Goal: Task Accomplishment & Management: Use online tool/utility

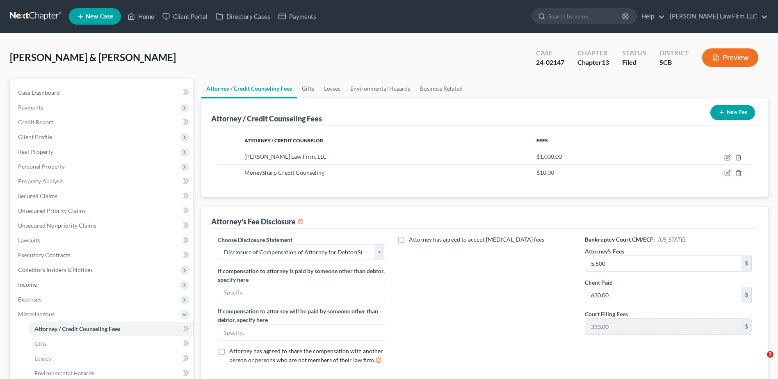
select select "0"
click at [590, 20] on input "search" at bounding box center [586, 16] width 75 height 15
type input "veyera"
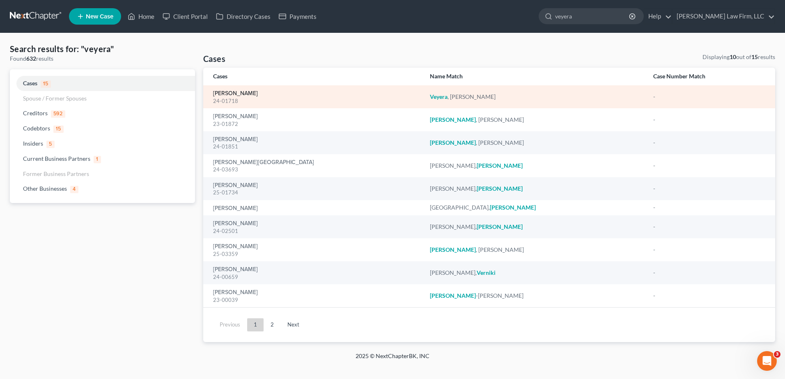
click at [242, 94] on link "[PERSON_NAME]" at bounding box center [235, 94] width 45 height 6
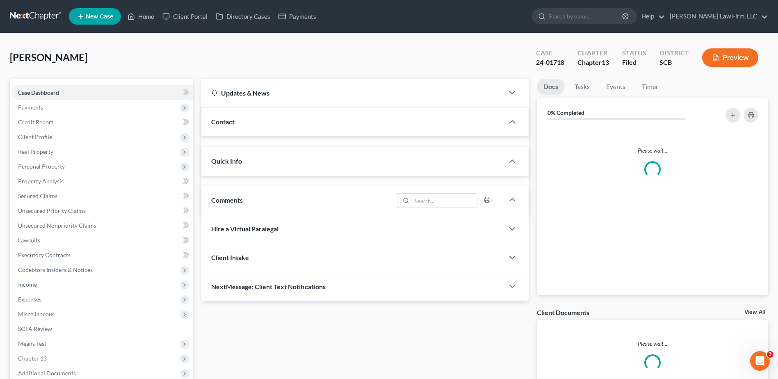
select select "1"
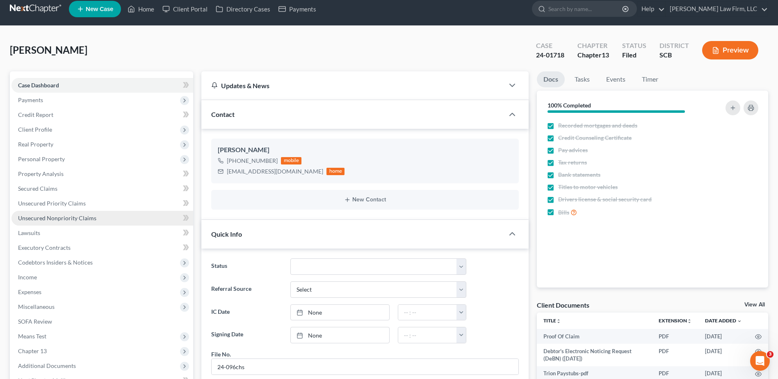
scroll to position [164, 0]
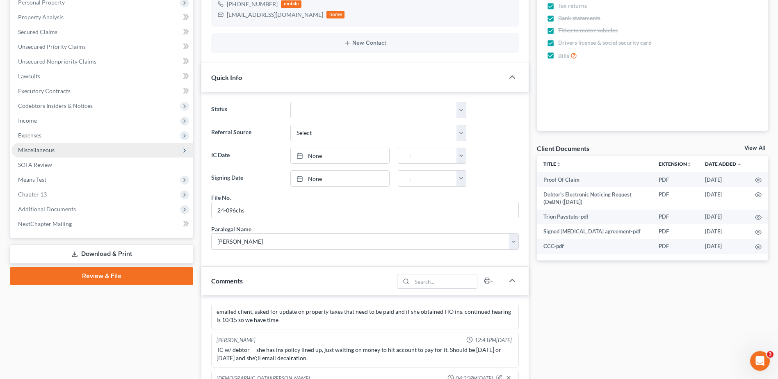
click at [45, 144] on span "Miscellaneous" at bounding box center [102, 150] width 182 height 15
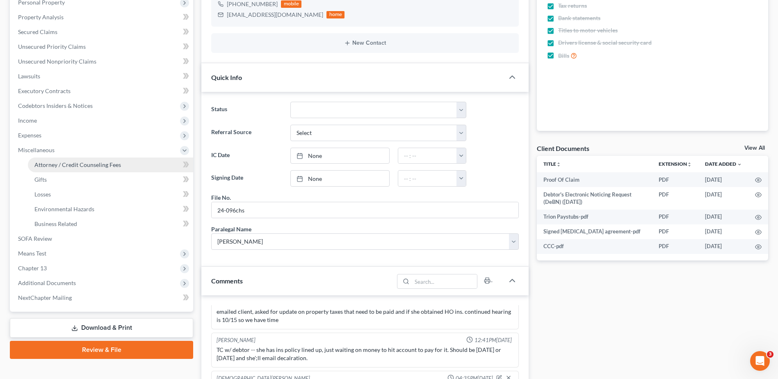
click at [68, 165] on span "Attorney / Credit Counseling Fees" at bounding box center [77, 164] width 87 height 7
select select "0"
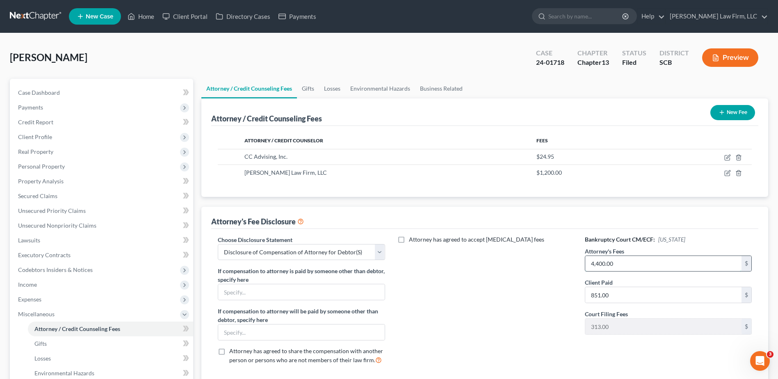
click at [705, 258] on input "4,400.00" at bounding box center [664, 264] width 156 height 16
type input "5,150"
click at [727, 62] on button "Preview" at bounding box center [731, 57] width 56 height 18
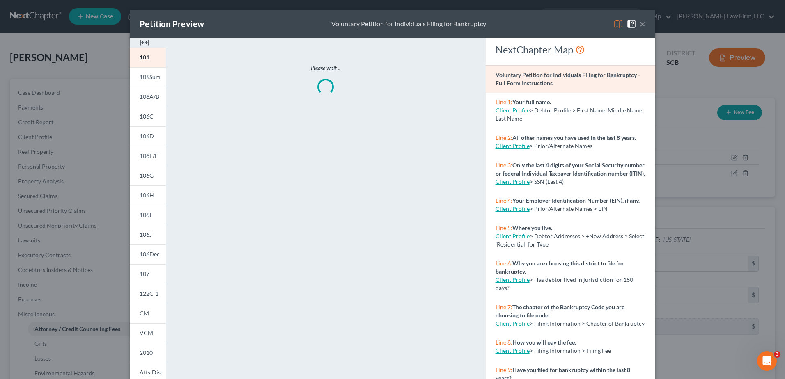
drag, startPoint x: 614, startPoint y: 26, endPoint x: 575, endPoint y: 39, distance: 41.1
click at [614, 26] on img at bounding box center [618, 24] width 10 height 10
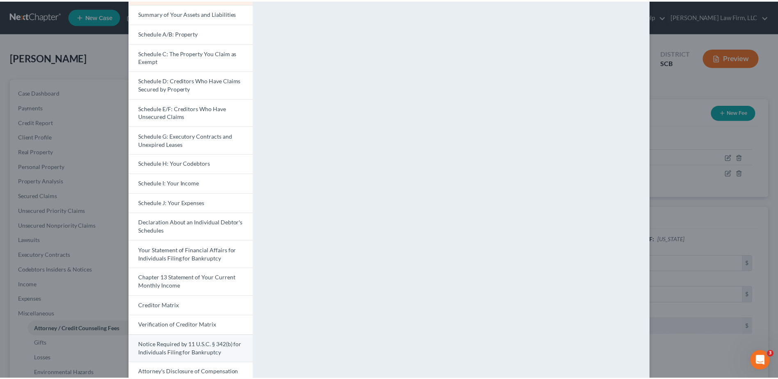
scroll to position [111, 0]
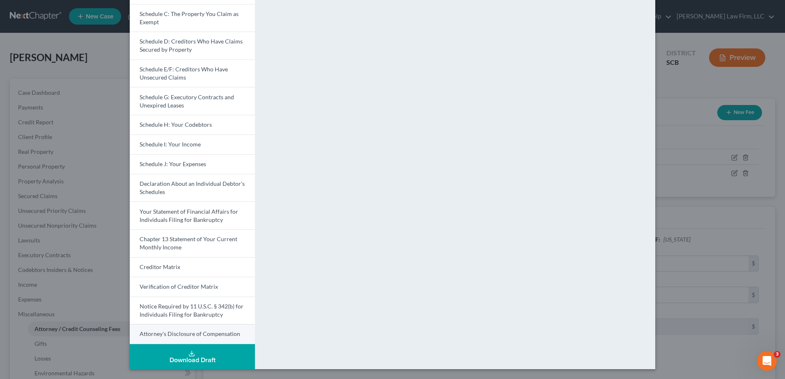
click at [170, 332] on span "Attorney's Disclosure of Compensation" at bounding box center [190, 333] width 101 height 7
click at [676, 91] on div "Petition Preview Attorney's Disclosure of Compensation × Voluntary Petition for…" at bounding box center [392, 189] width 785 height 379
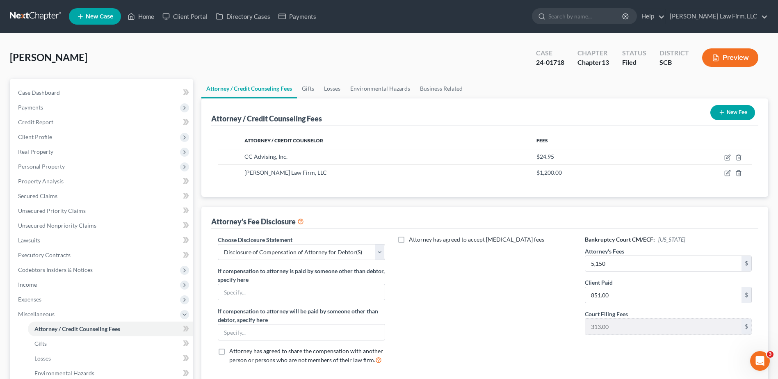
click at [35, 16] on link at bounding box center [36, 16] width 53 height 15
